Goal: Information Seeking & Learning: Check status

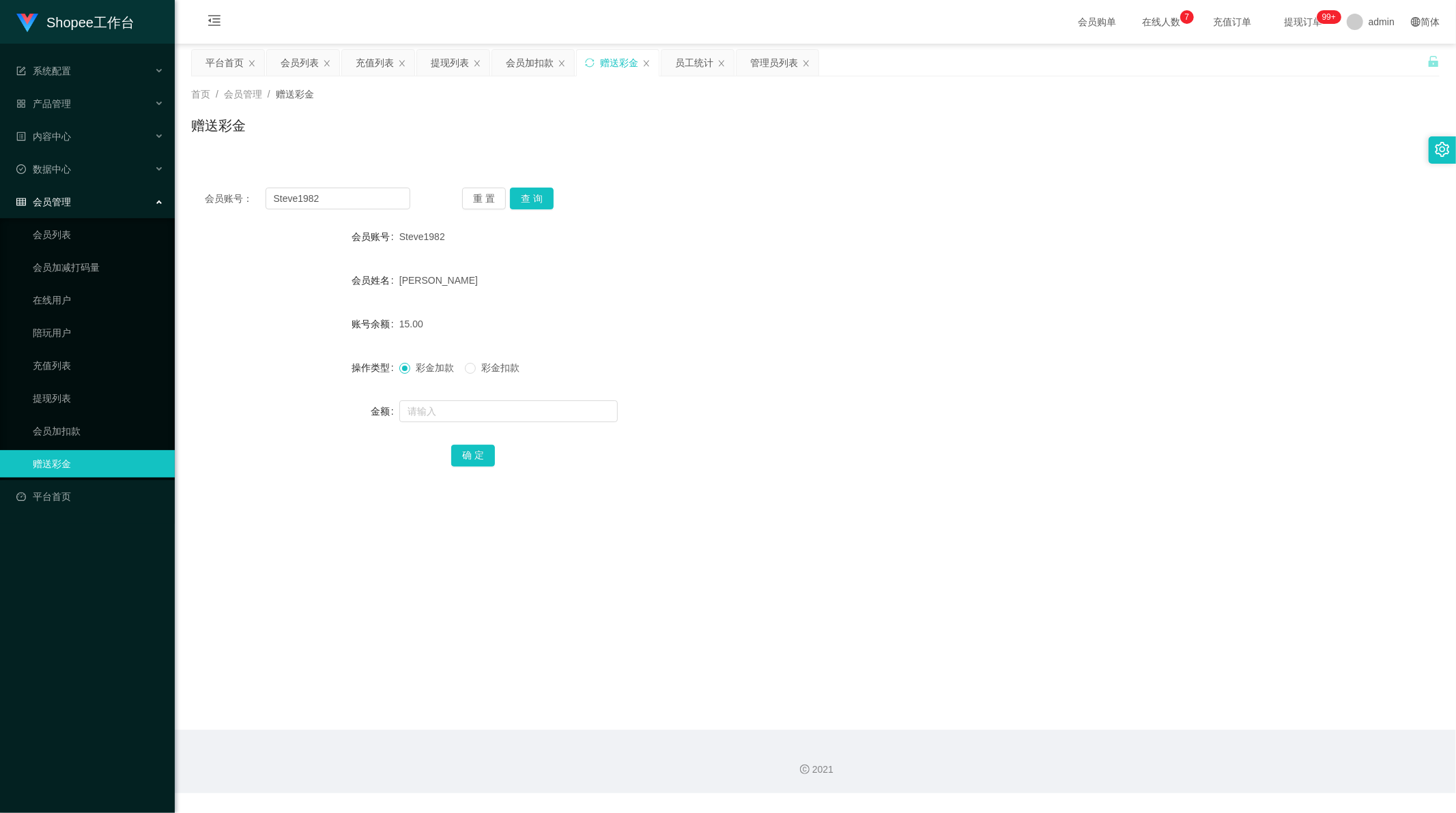
scroll to position [1, 0]
click at [684, 73] on div "员工统计" at bounding box center [694, 63] width 38 height 26
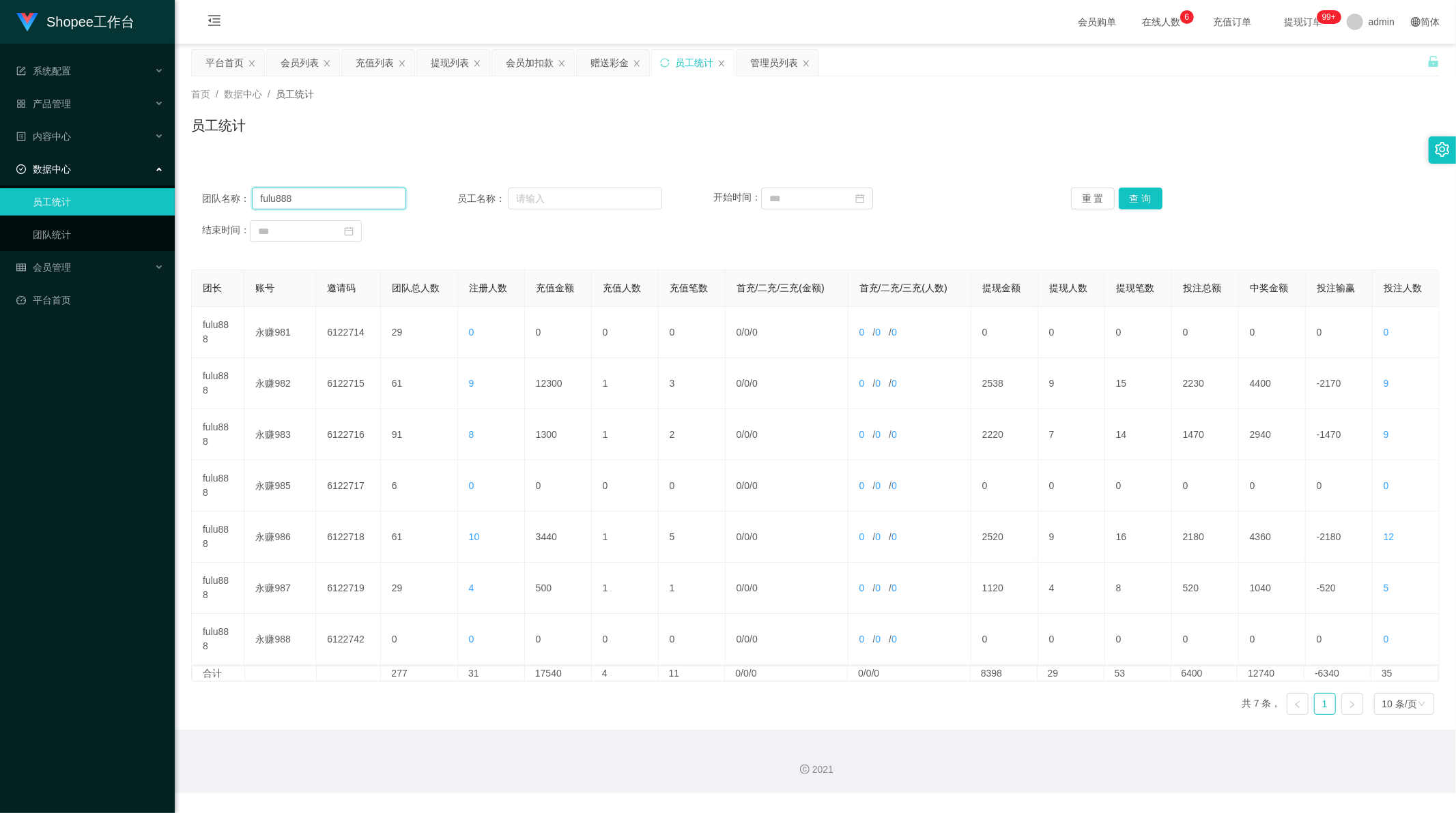
click at [326, 198] on input "fulu888" at bounding box center [329, 198] width 154 height 22
click at [1130, 203] on button "查 询" at bounding box center [1140, 198] width 44 height 22
click at [1139, 203] on button "查 询" at bounding box center [1140, 198] width 44 height 22
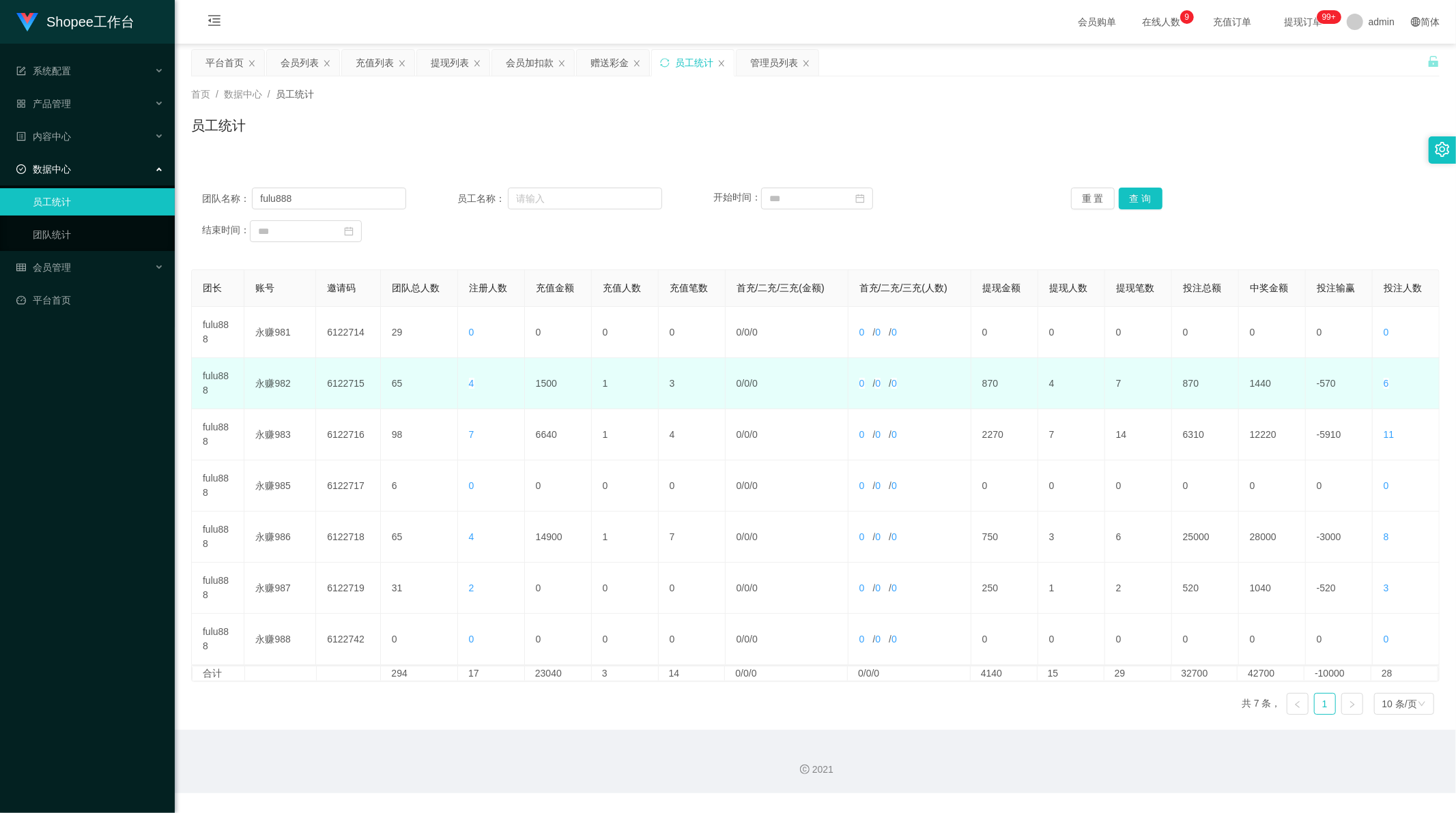
click at [543, 387] on td "1500" at bounding box center [558, 383] width 67 height 51
copy td "1500"
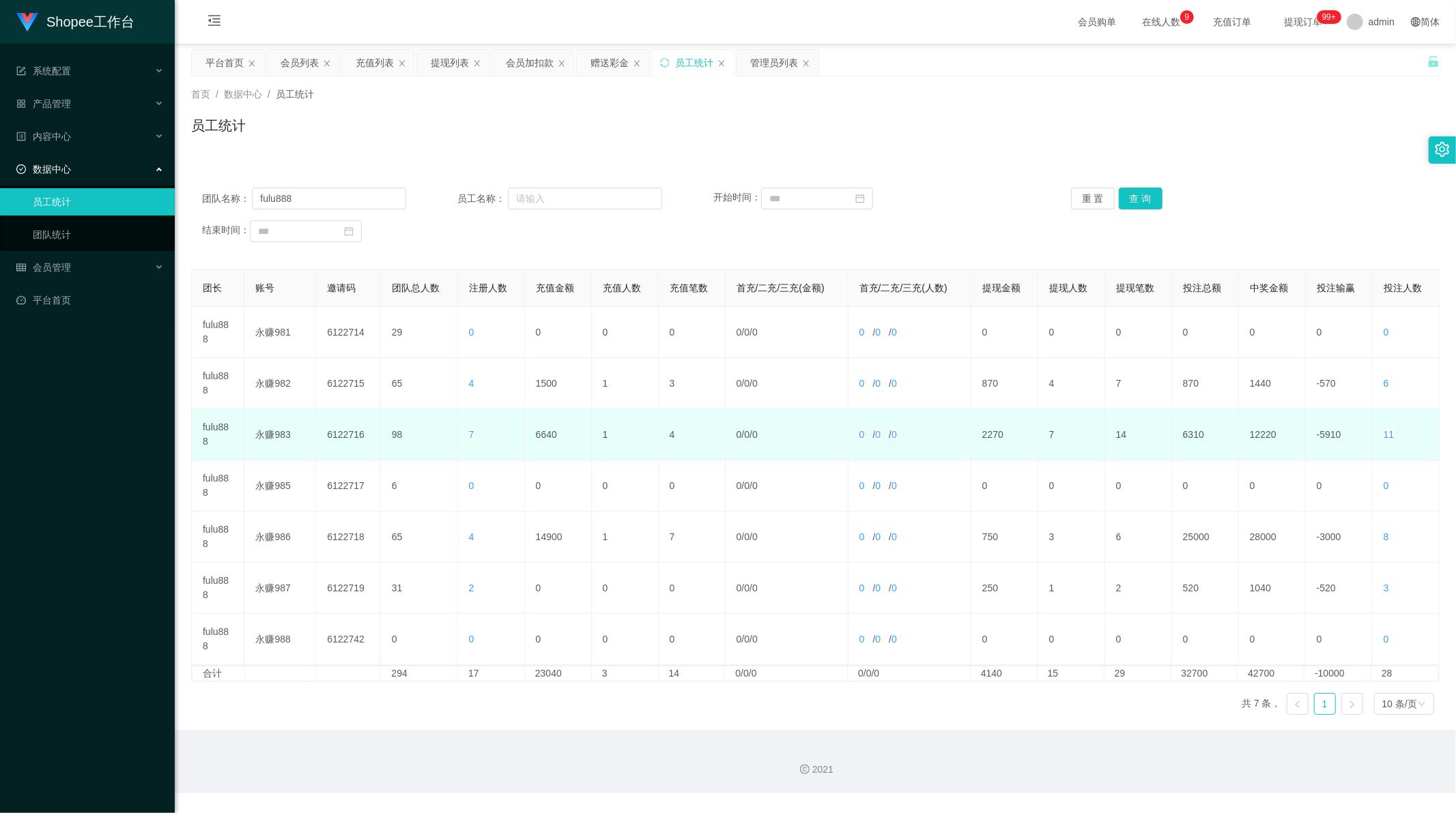
click at [533, 435] on td "6640" at bounding box center [558, 435] width 67 height 51
copy td "6640"
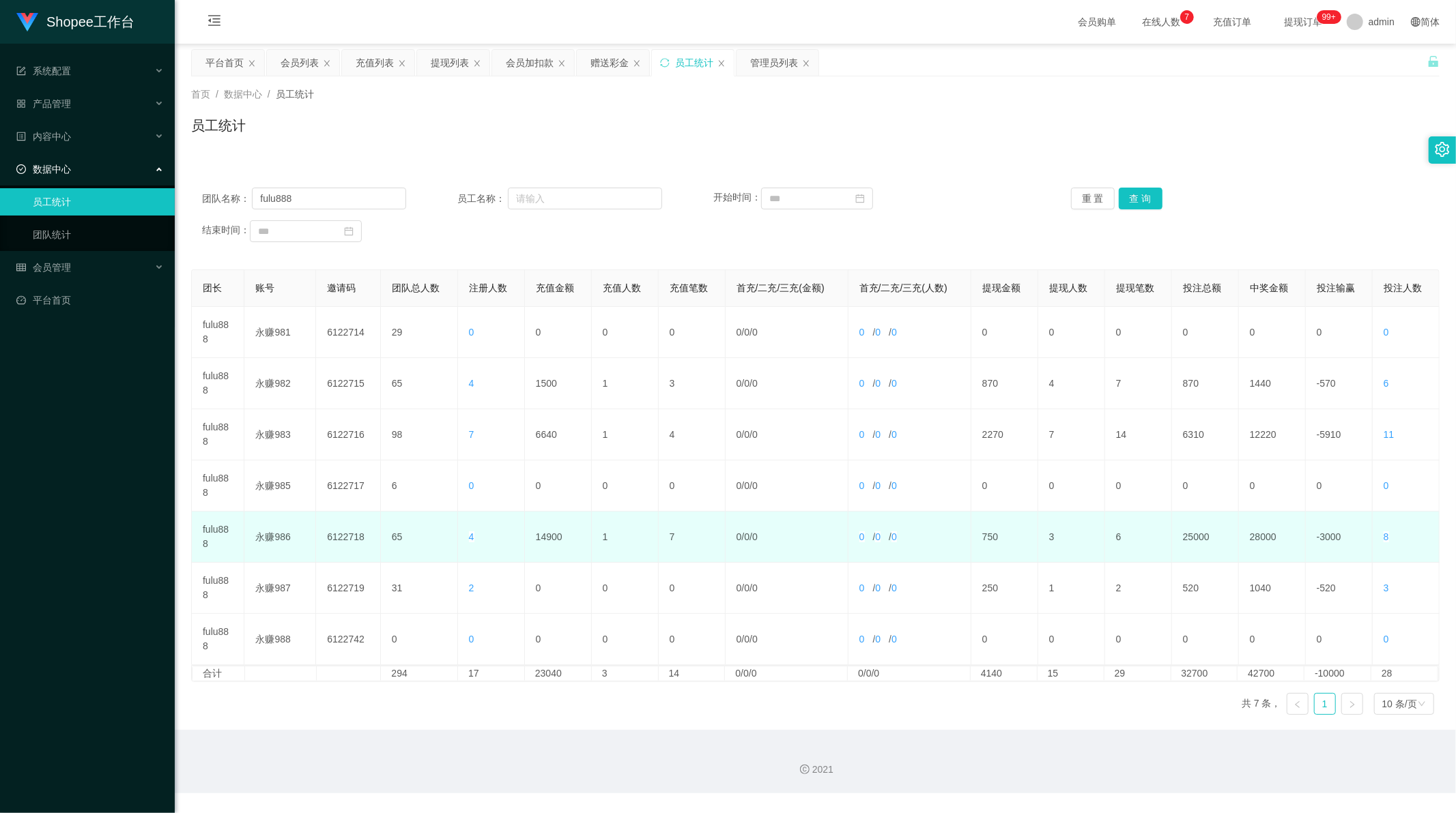
click at [540, 539] on td "14900" at bounding box center [558, 537] width 67 height 51
copy td "14900"
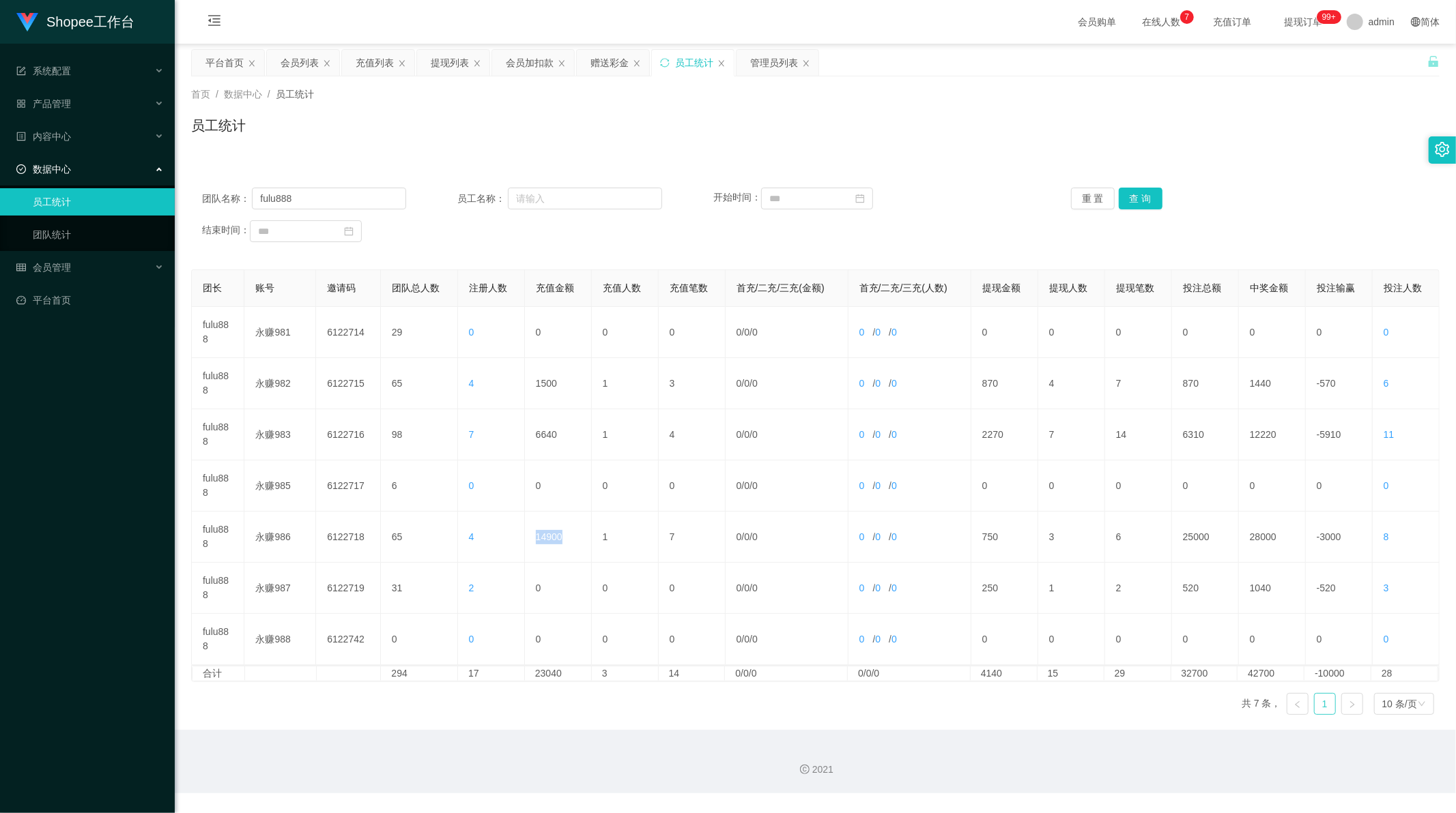
click at [1317, 705] on link "1" at bounding box center [1324, 704] width 20 height 20
click at [280, 201] on input "fulu888" at bounding box center [329, 198] width 154 height 22
click at [1143, 206] on button "查 询" at bounding box center [1140, 198] width 44 height 22
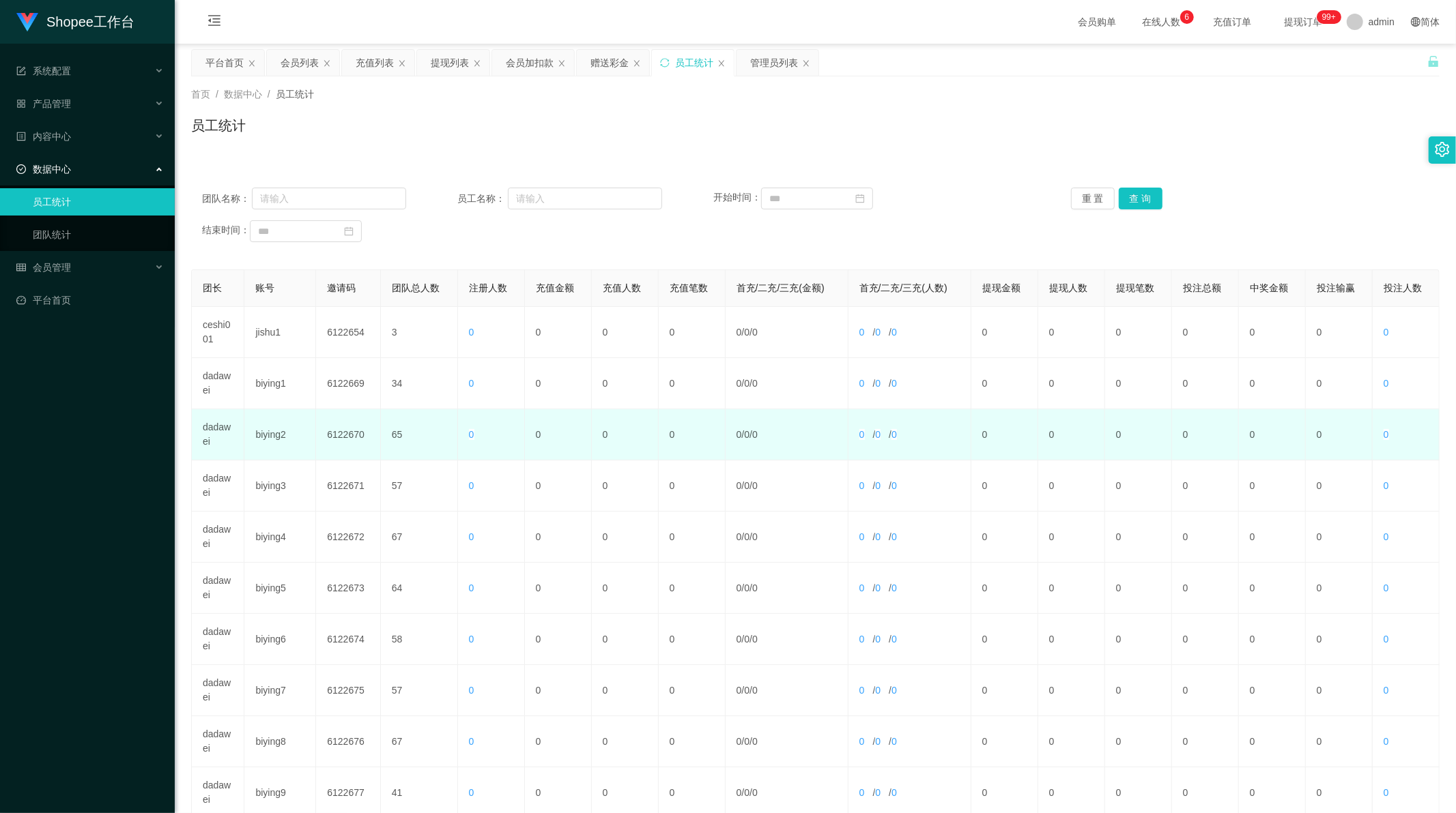
click at [222, 426] on td "dadawei" at bounding box center [218, 435] width 53 height 51
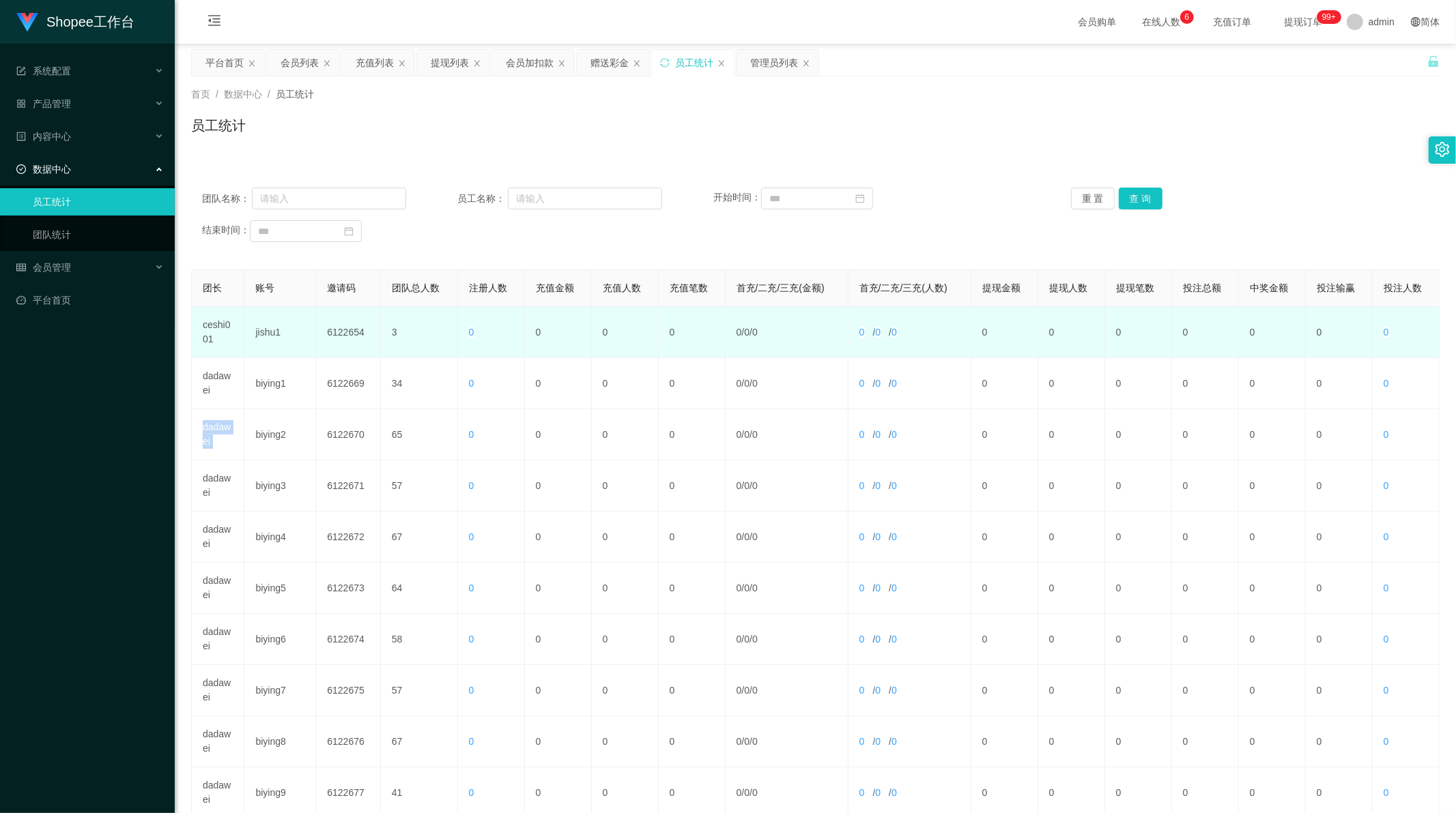
drag, startPoint x: 222, startPoint y: 426, endPoint x: 267, endPoint y: 339, distance: 97.9
click at [222, 425] on td "dadawei" at bounding box center [218, 435] width 53 height 51
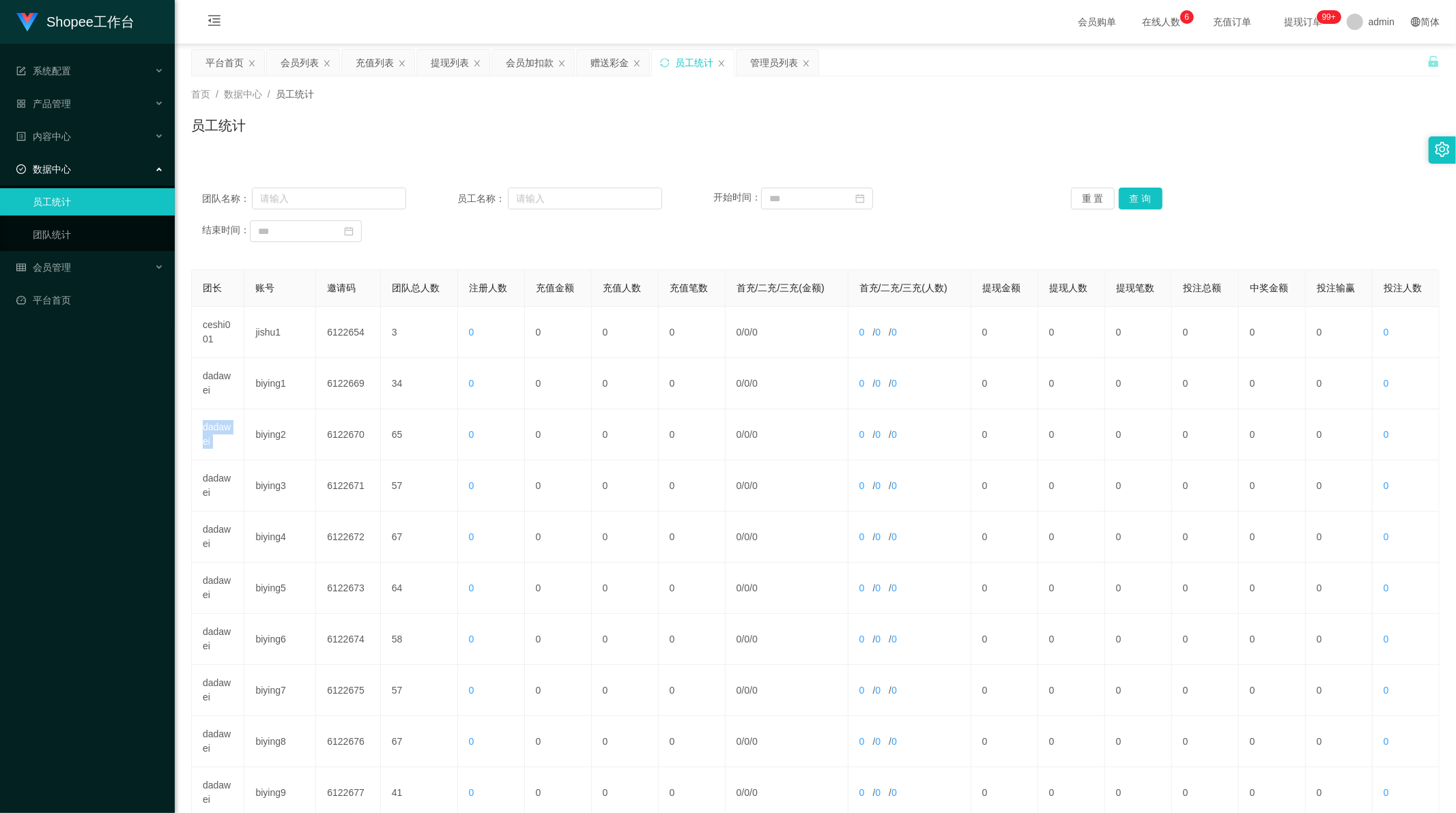
copy td "dadawei"
click at [339, 190] on input "text" at bounding box center [329, 198] width 154 height 22
paste input "dadawei"
type input "dadawei"
click at [1126, 191] on button "查 询" at bounding box center [1140, 198] width 44 height 22
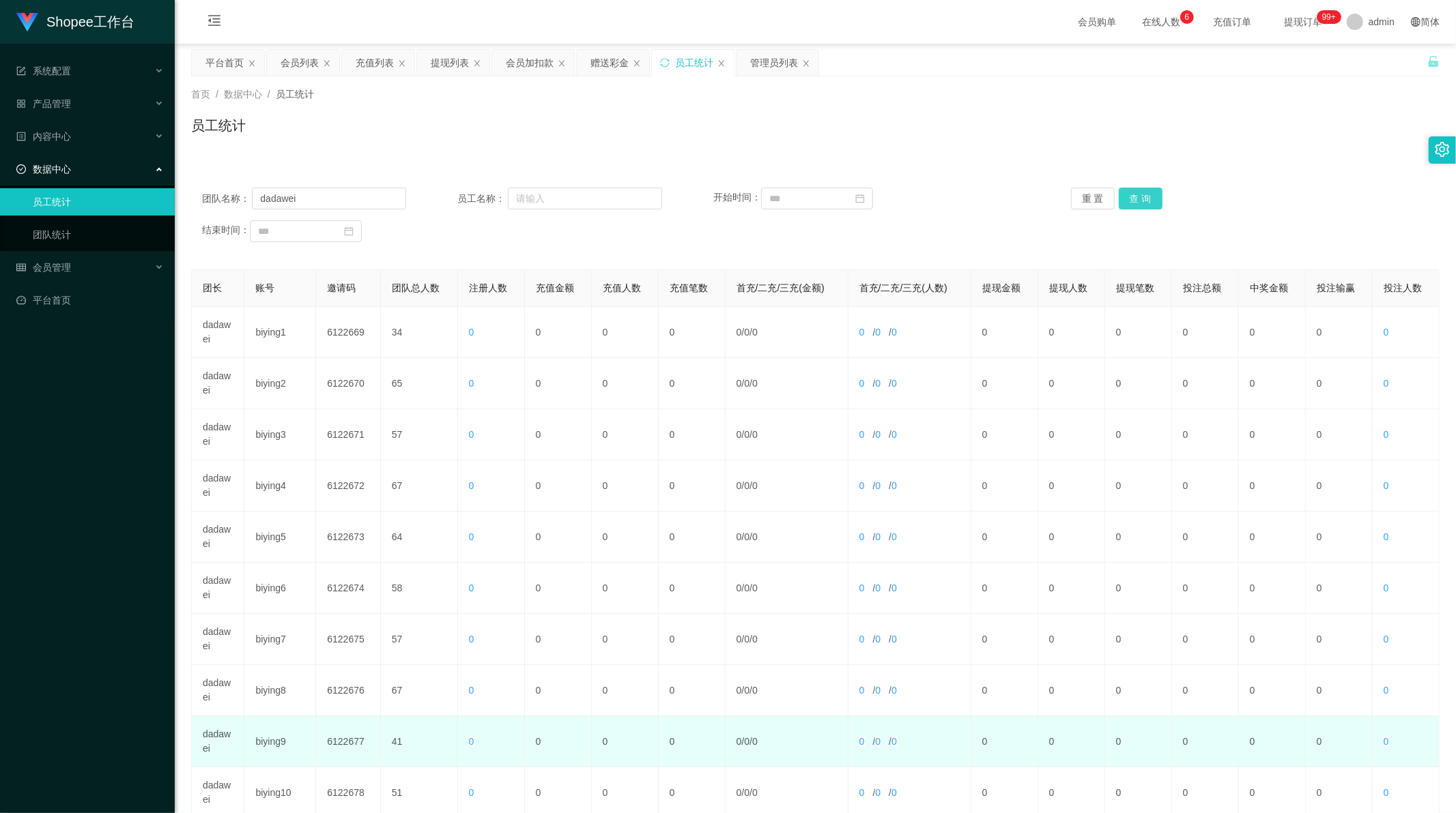
scroll to position [131, 0]
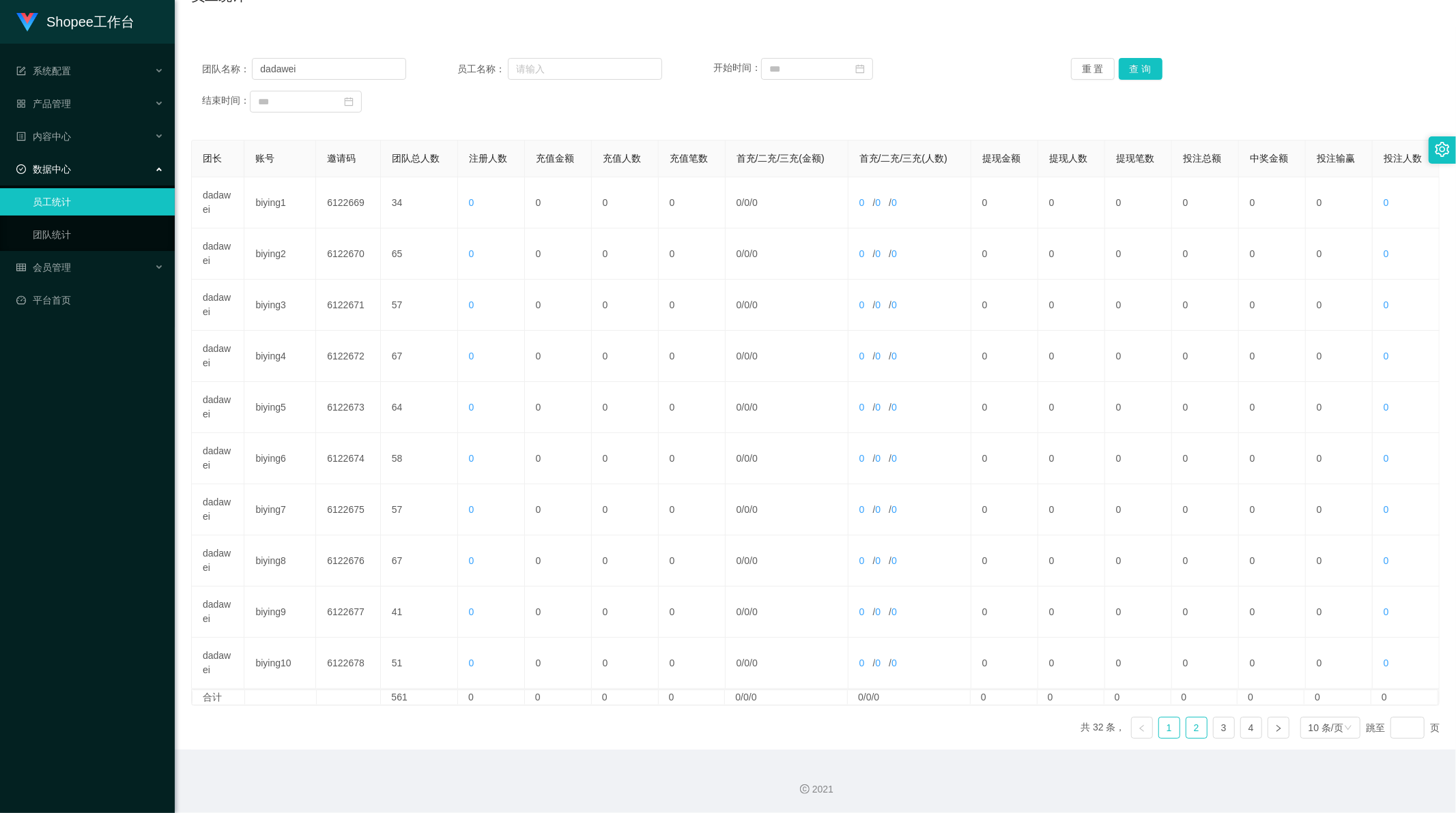
click at [1194, 730] on link "2" at bounding box center [1196, 728] width 20 height 20
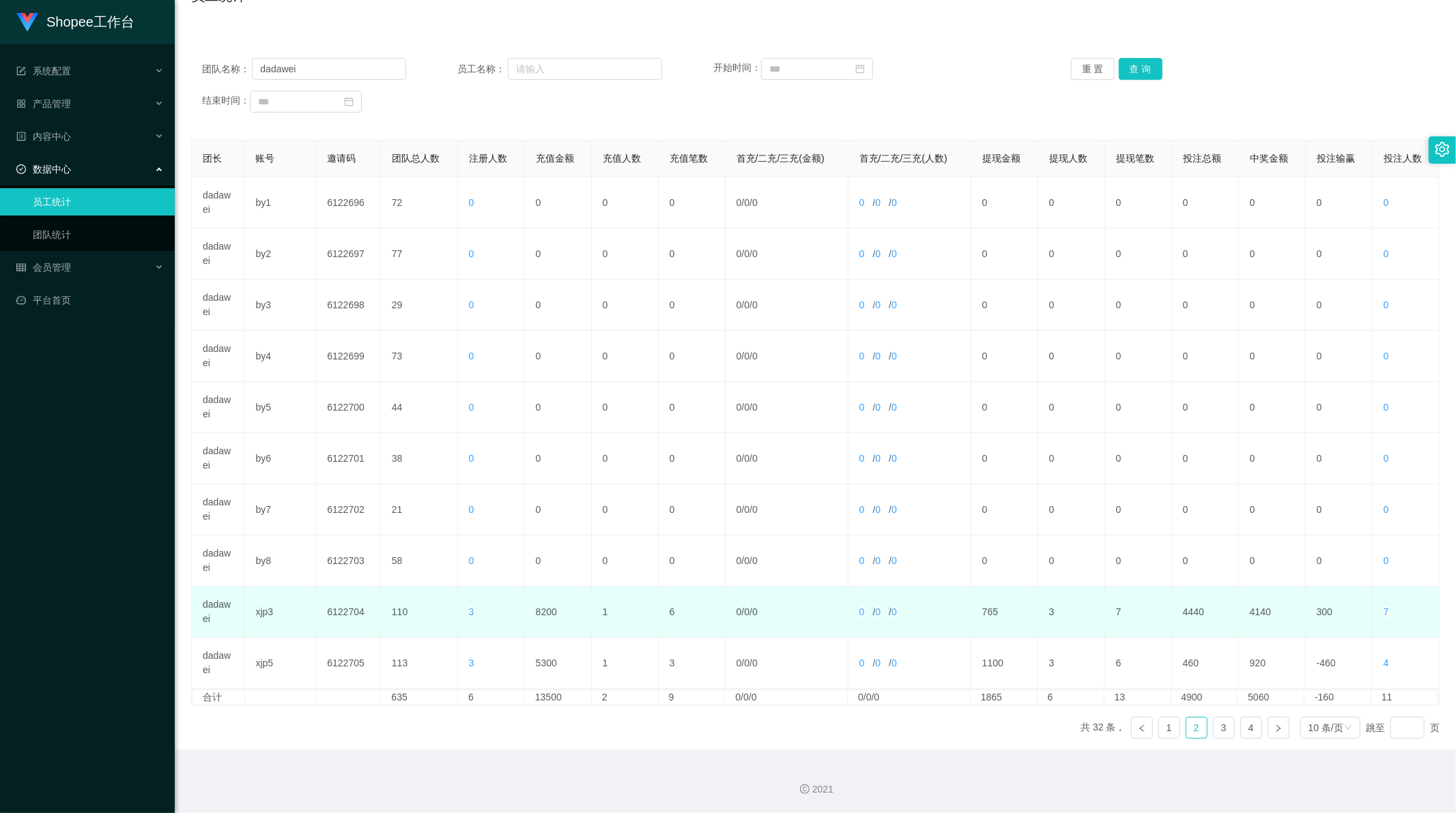
click at [544, 615] on td "8200" at bounding box center [558, 612] width 67 height 51
copy td "8200"
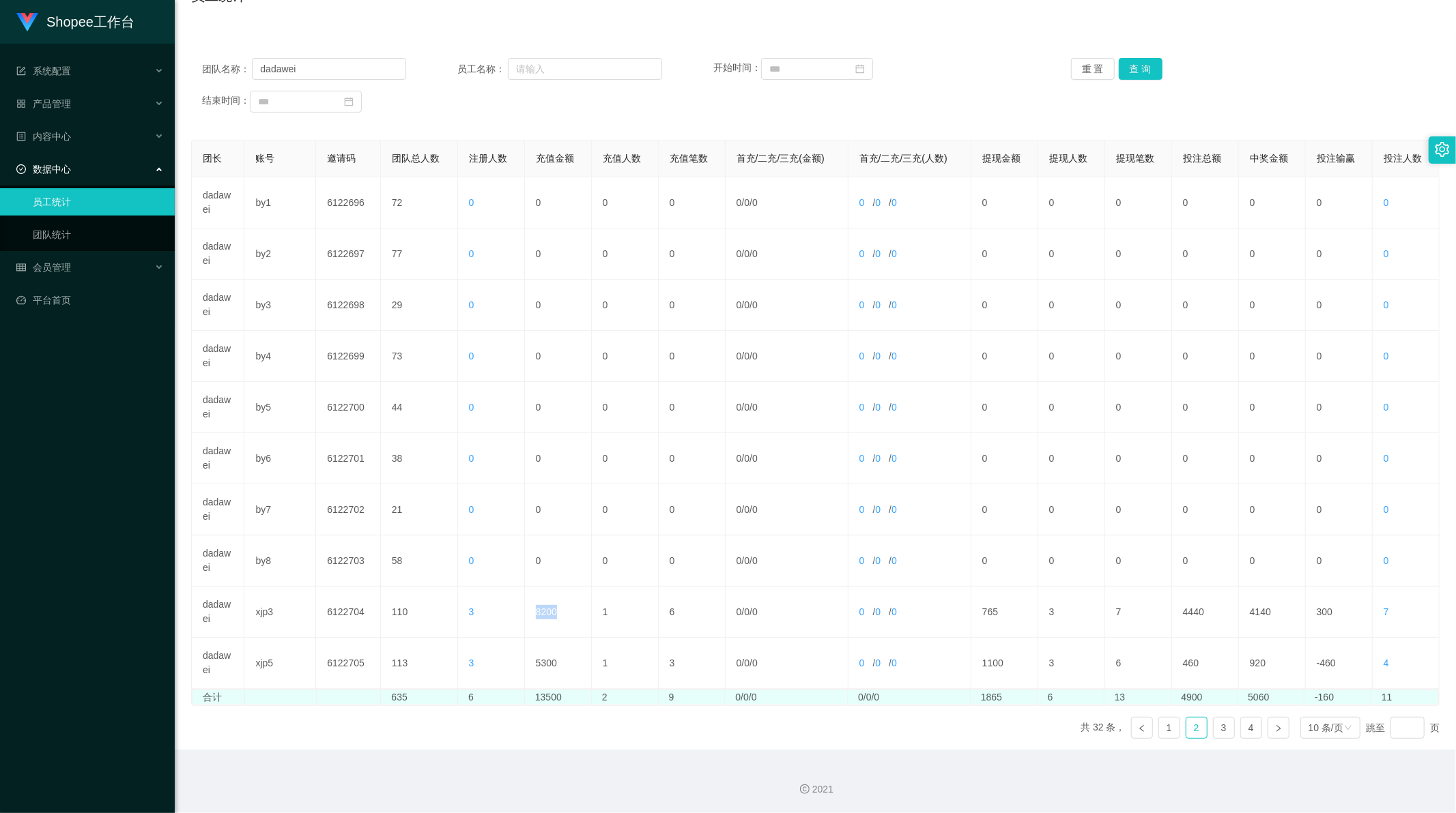
copy td "8200"
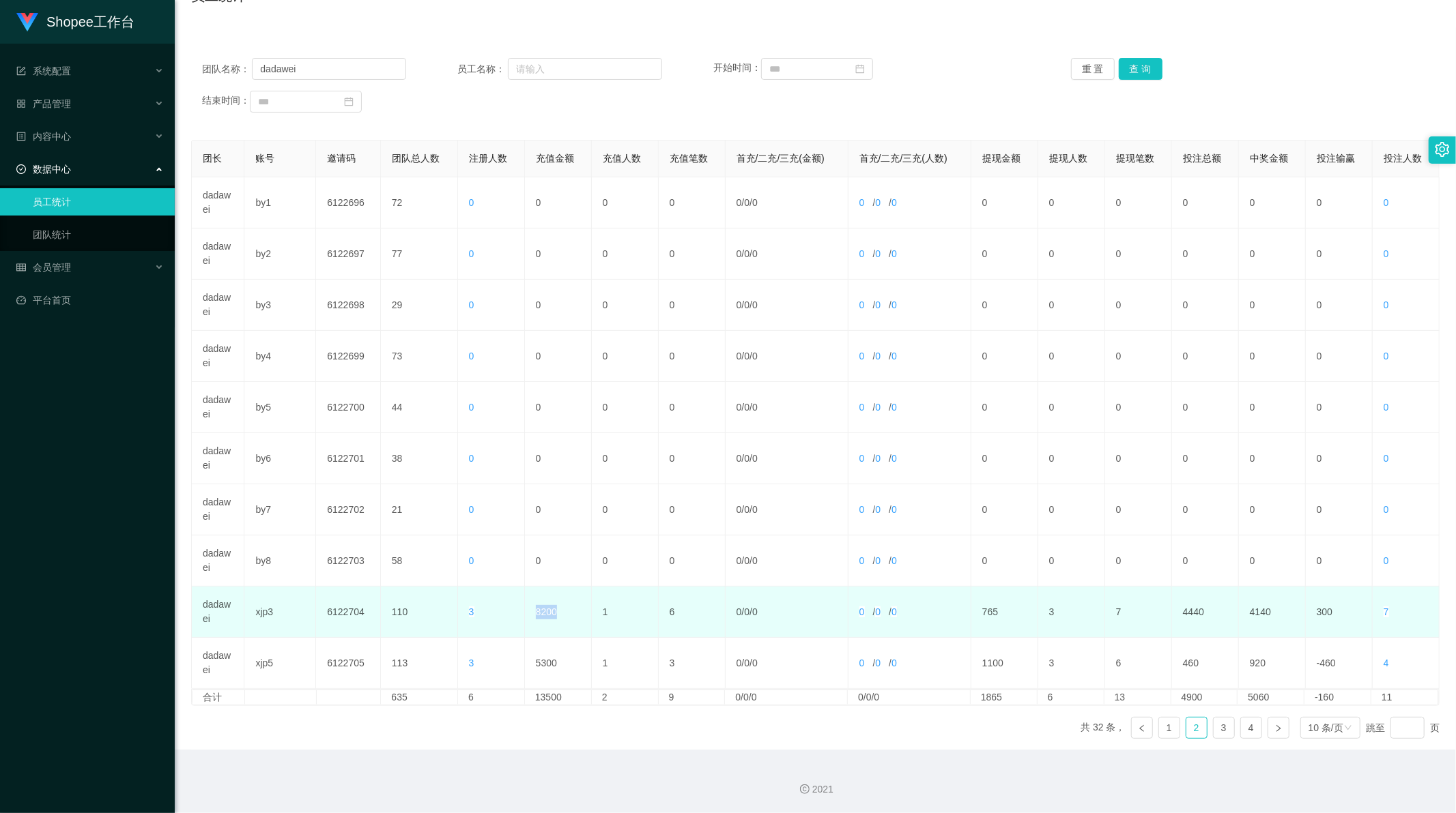
click at [542, 612] on td "8200" at bounding box center [558, 612] width 67 height 51
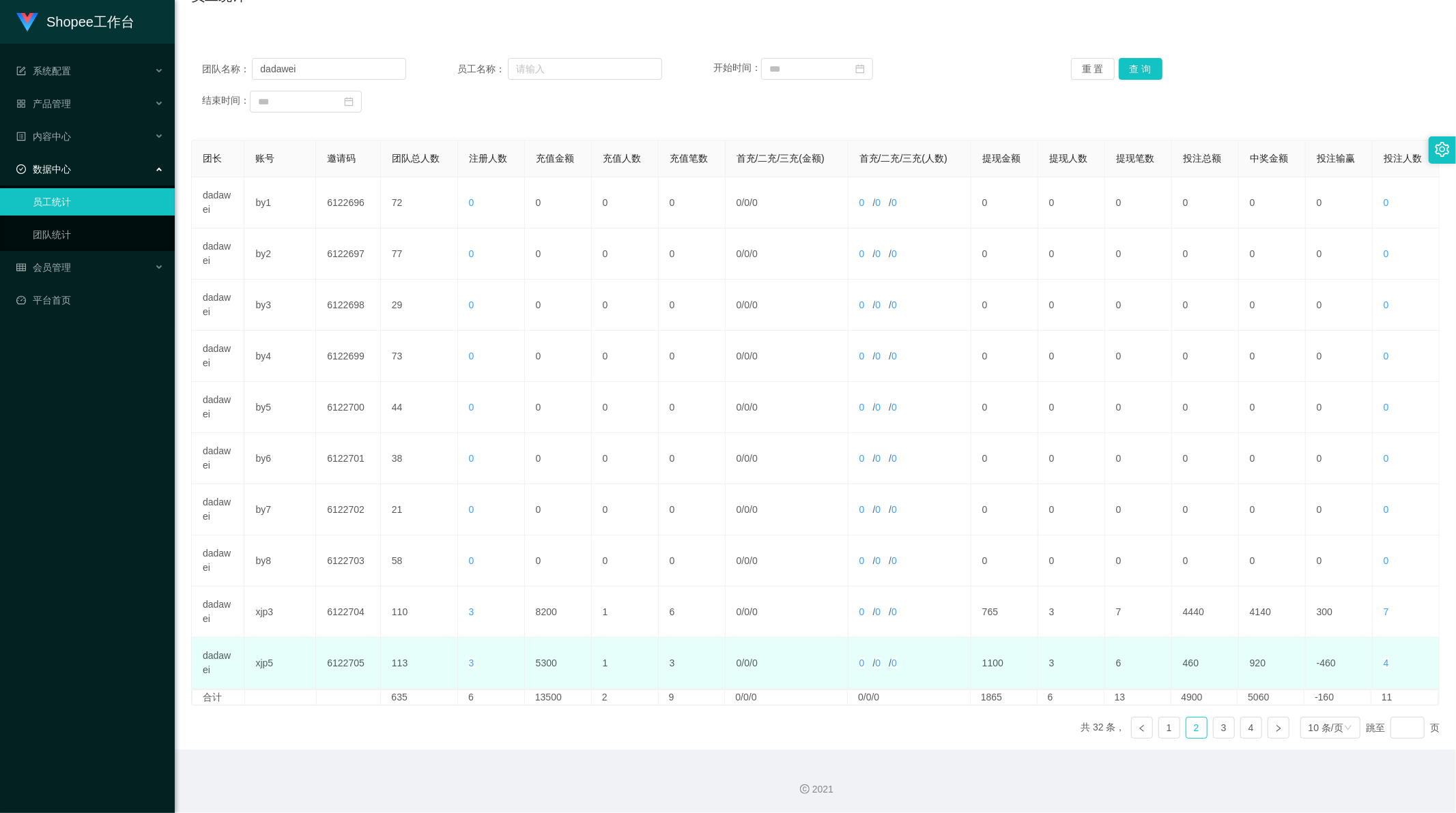
click at [542, 663] on td "5300" at bounding box center [558, 663] width 67 height 51
copy td "5300"
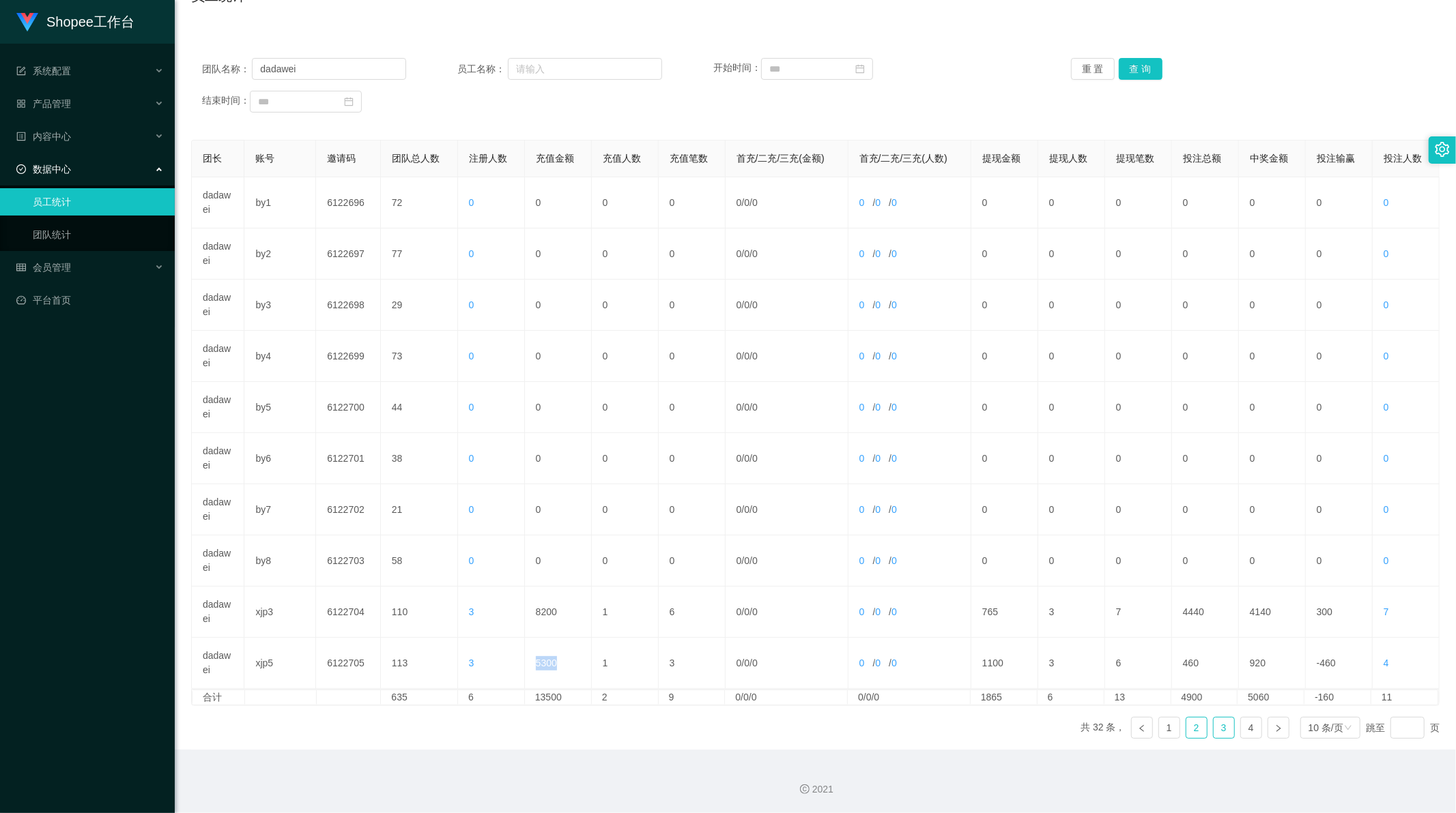
click at [1213, 727] on link "3" at bounding box center [1223, 728] width 20 height 20
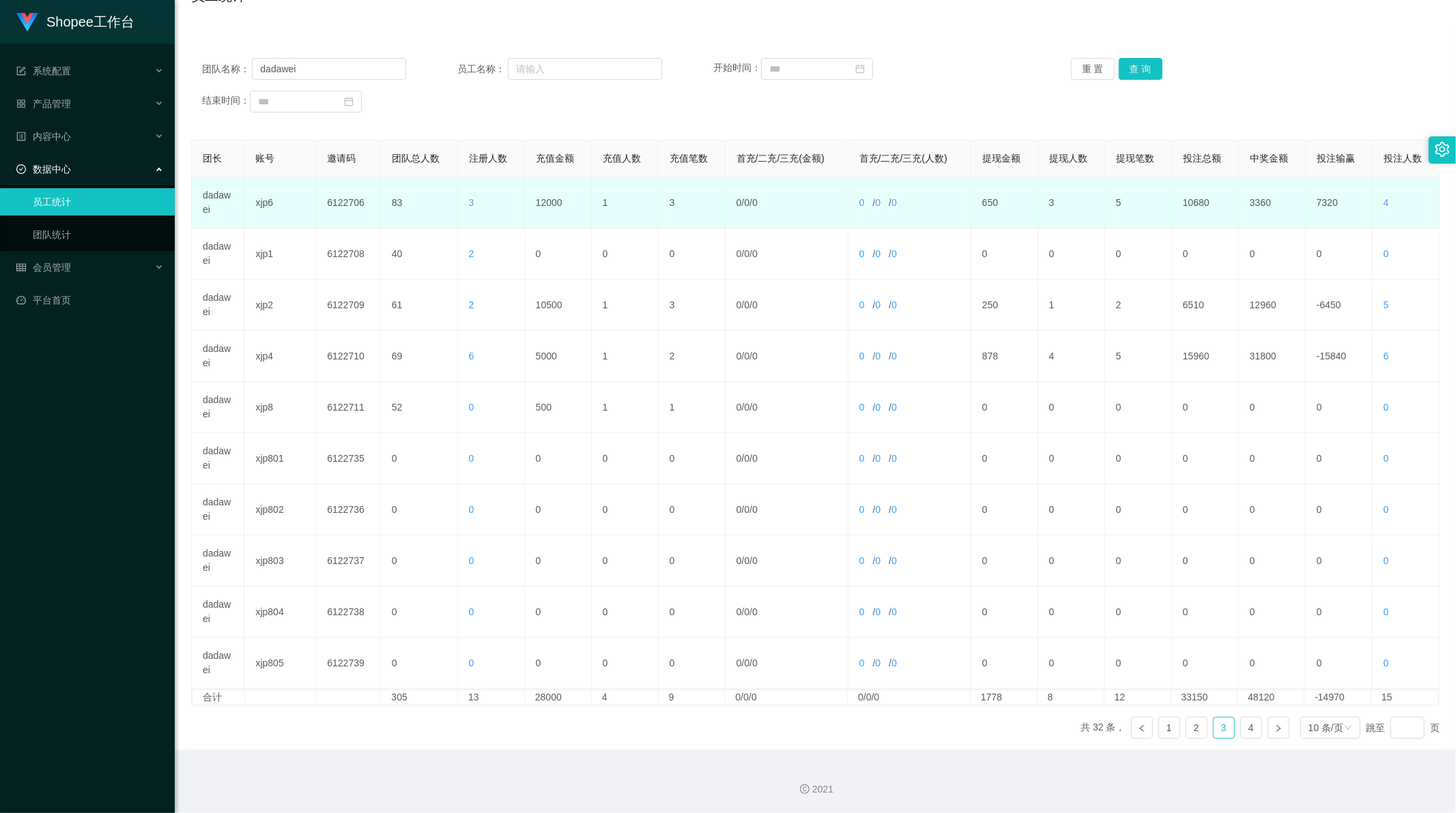
click at [541, 200] on td "12000" at bounding box center [558, 202] width 67 height 51
copy td "12000"
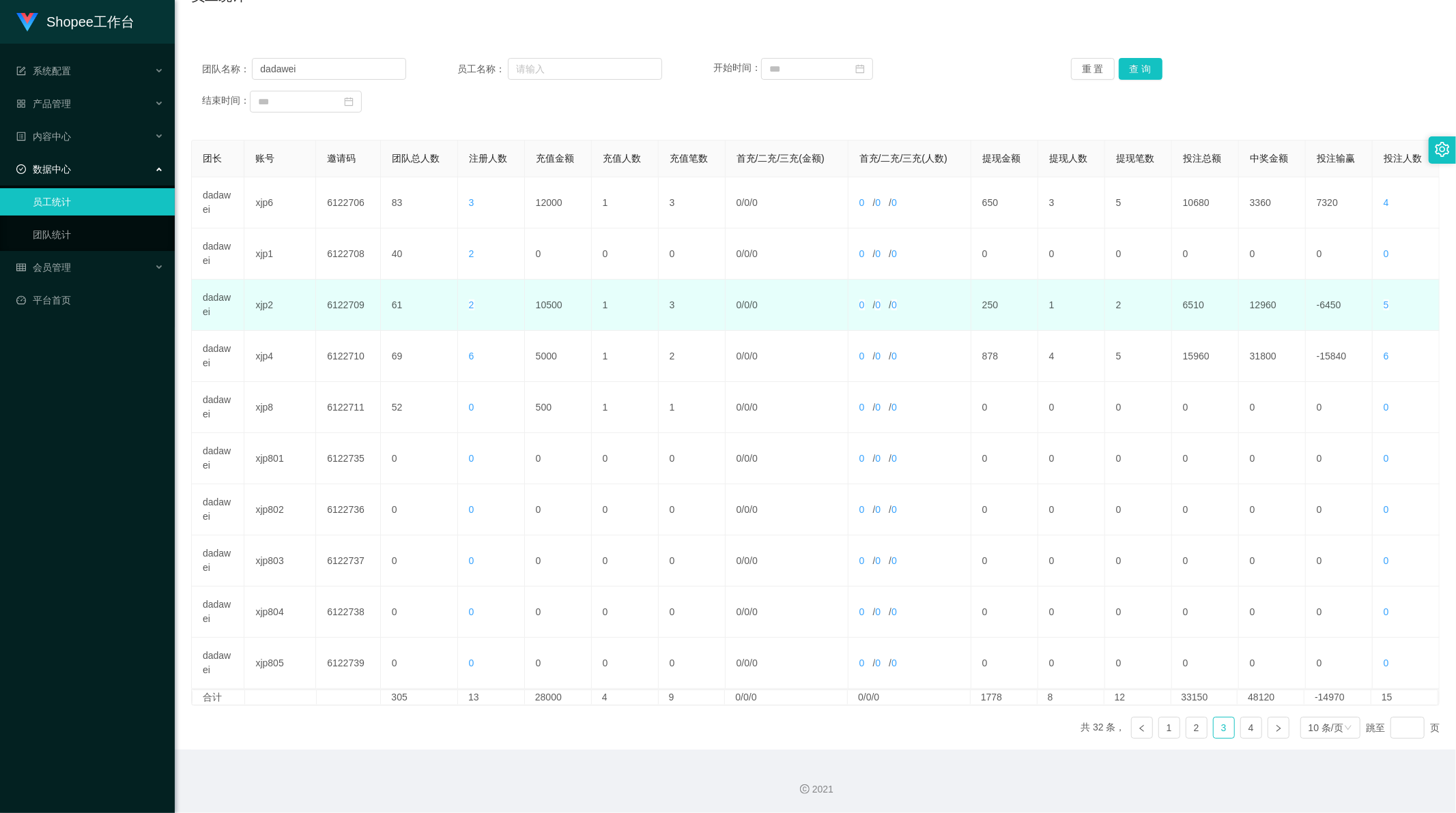
click at [549, 303] on td "10500" at bounding box center [558, 305] width 67 height 51
copy td "10500"
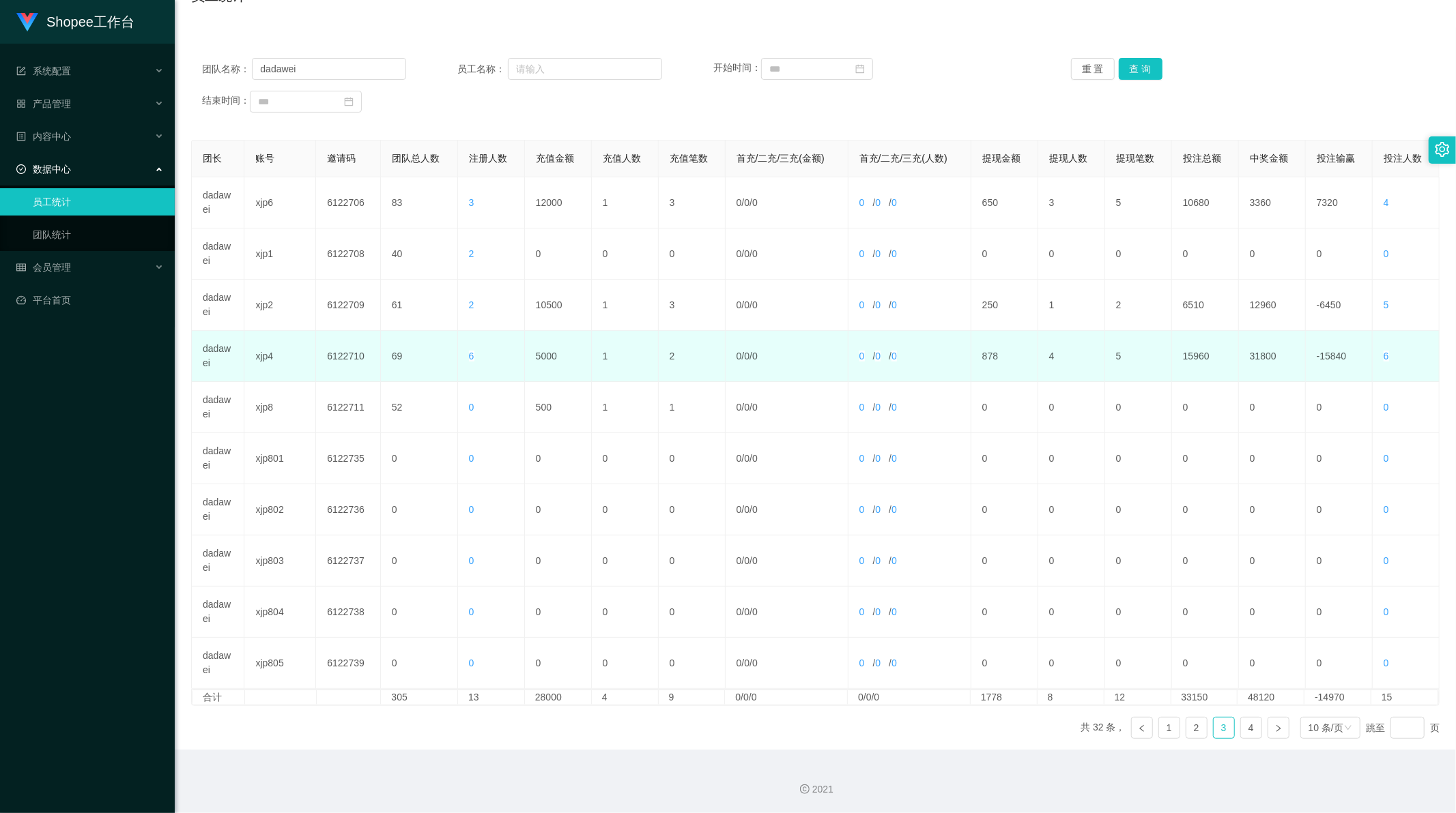
click at [546, 352] on td "5000" at bounding box center [558, 356] width 67 height 51
copy td "5000"
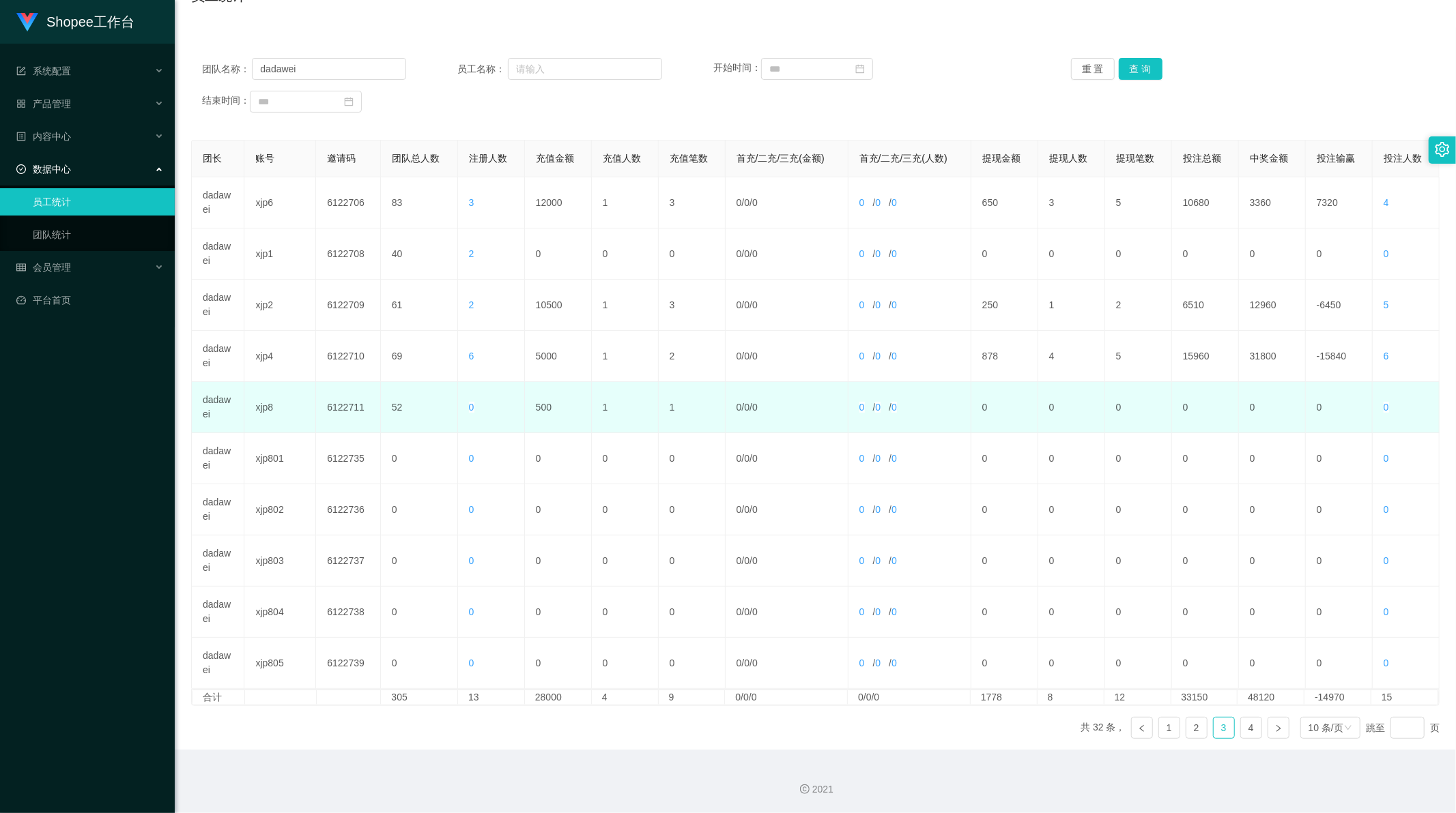
click at [544, 403] on td "500" at bounding box center [558, 407] width 67 height 51
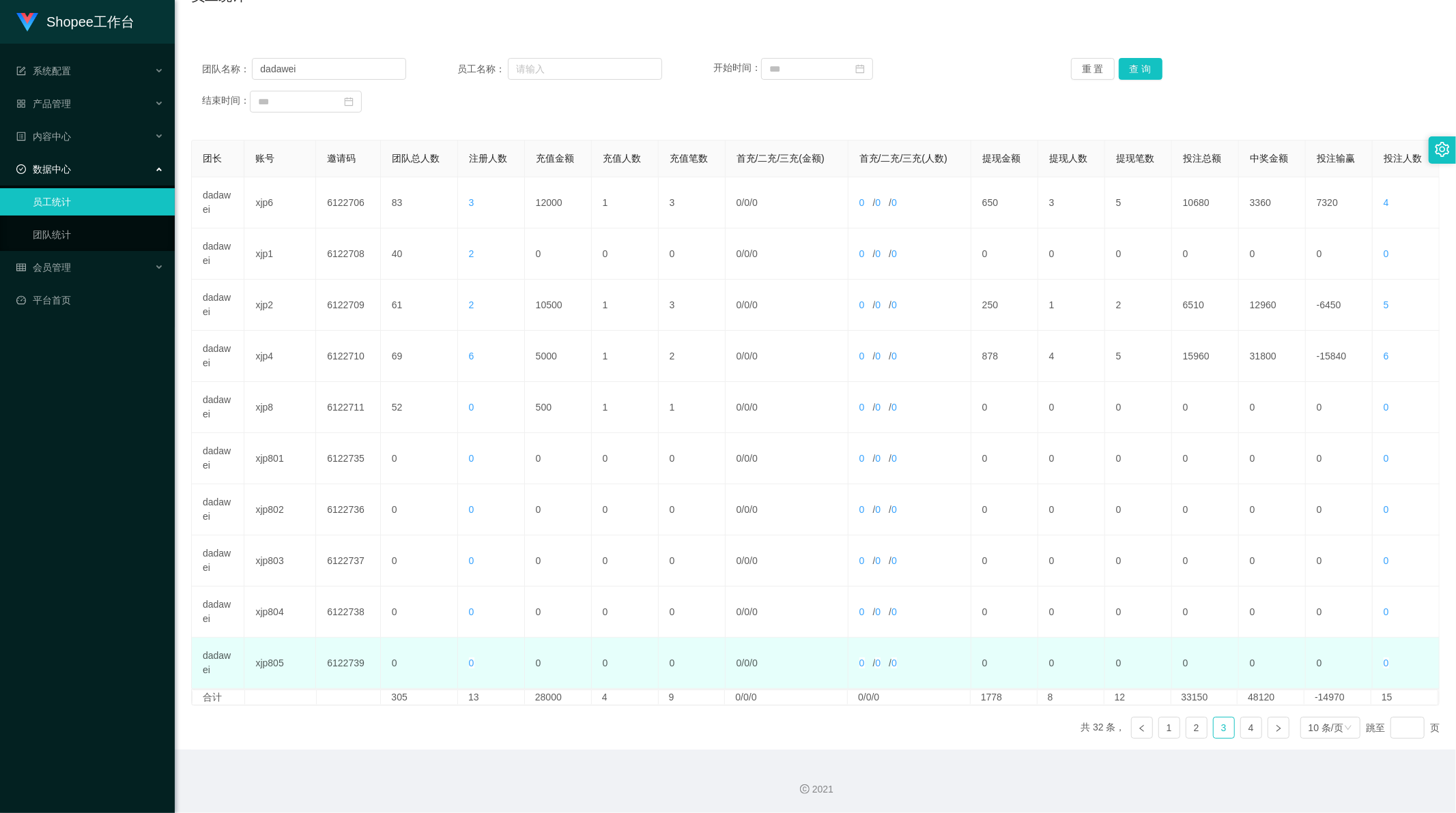
click at [646, 665] on td "0" at bounding box center [625, 663] width 67 height 51
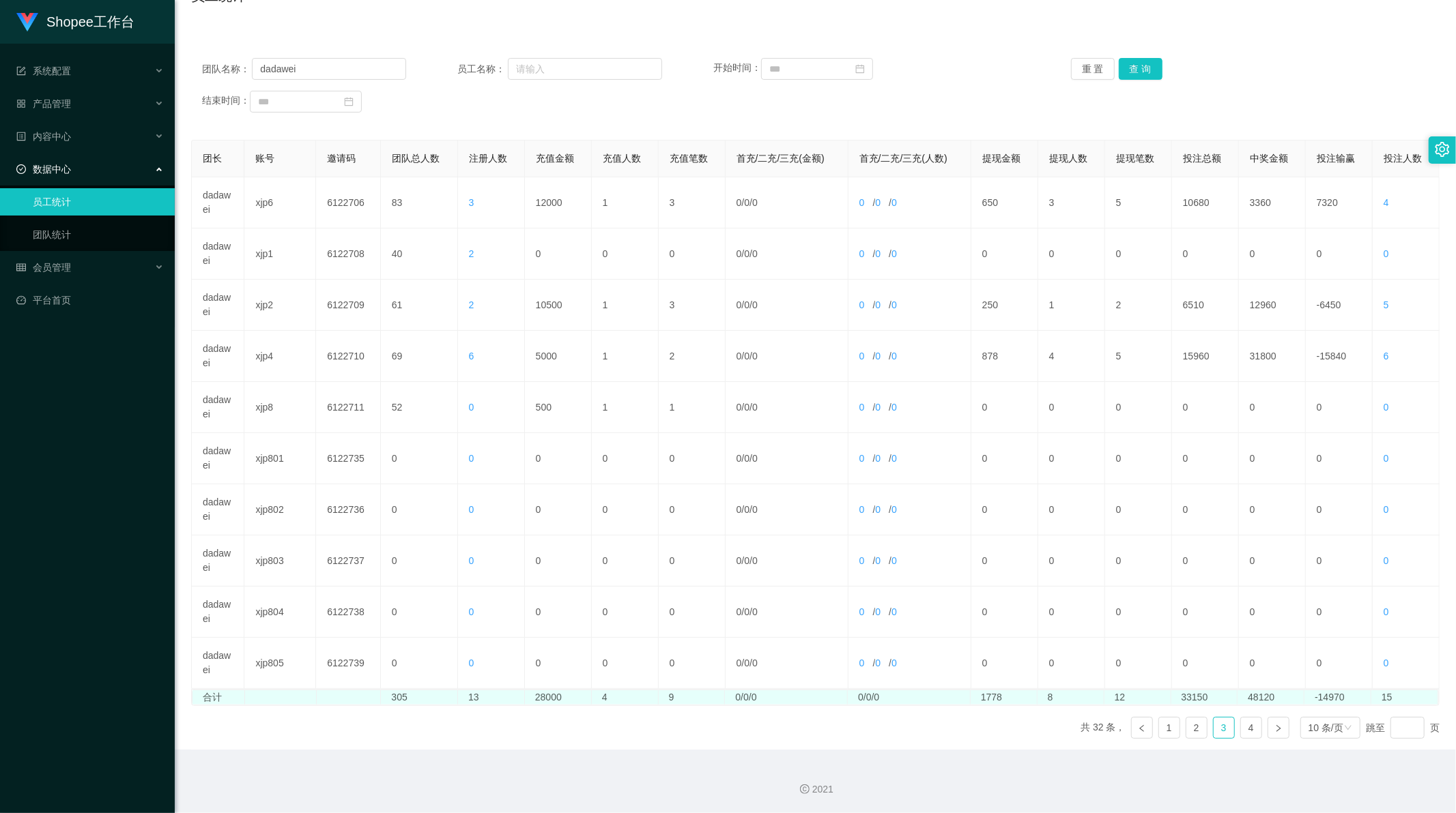
click at [544, 694] on td "28000" at bounding box center [558, 697] width 67 height 14
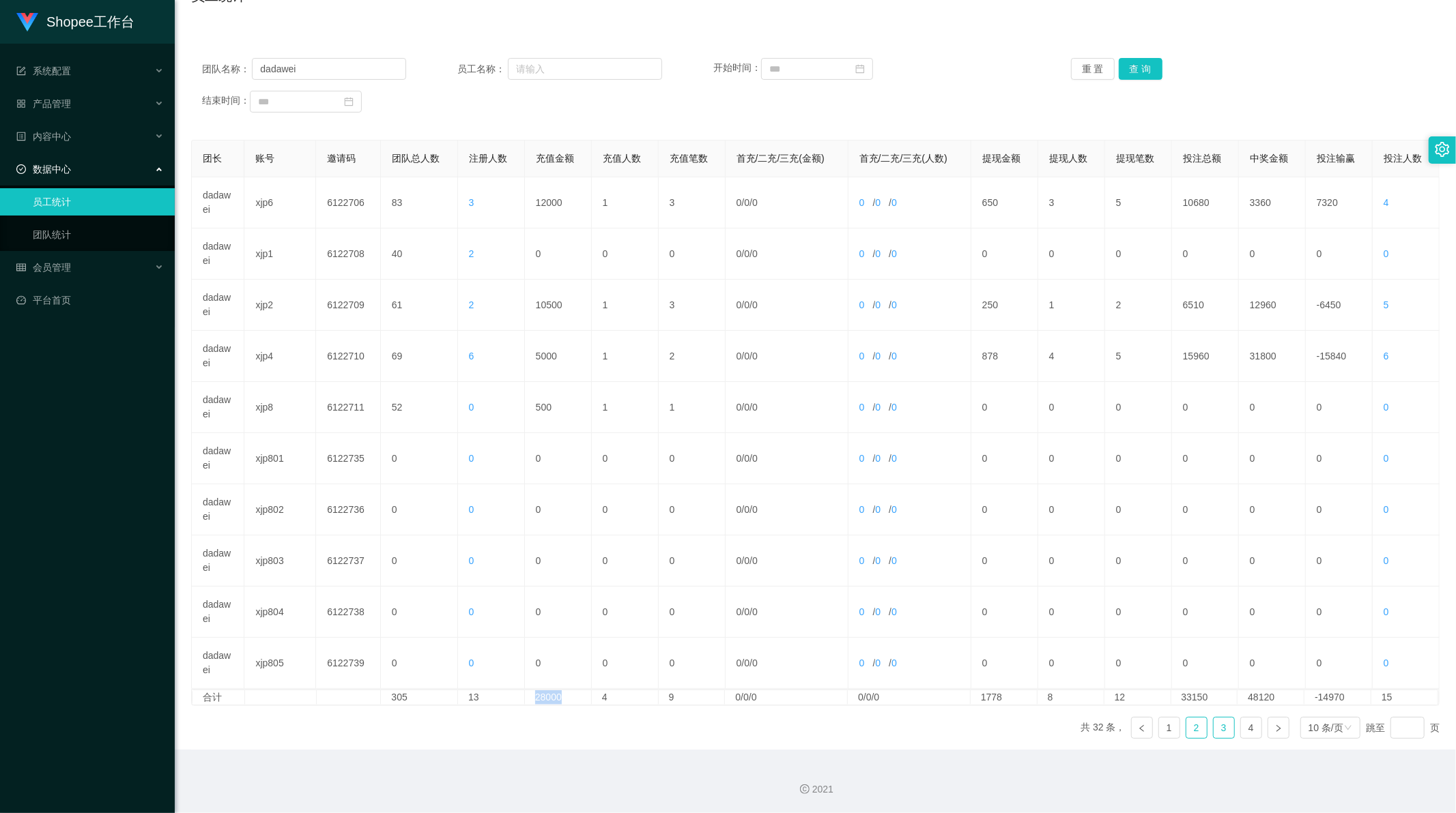
click at [1190, 726] on link "2" at bounding box center [1196, 728] width 20 height 20
click at [1241, 728] on link "4" at bounding box center [1251, 728] width 20 height 20
